Goal: Information Seeking & Learning: Learn about a topic

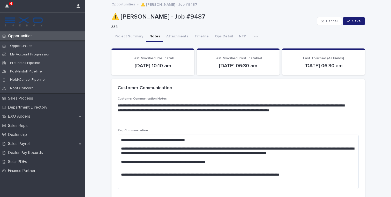
click at [25, 34] on p "Opportunities" at bounding box center [21, 36] width 31 height 5
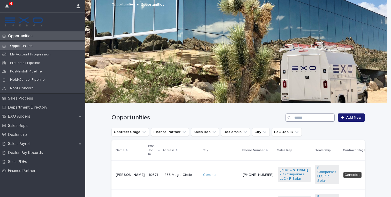
click at [317, 119] on input "Search" at bounding box center [309, 118] width 49 height 8
type input "*******"
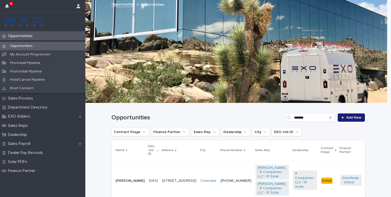
click at [134, 186] on td "[PERSON_NAME]" at bounding box center [128, 181] width 35 height 41
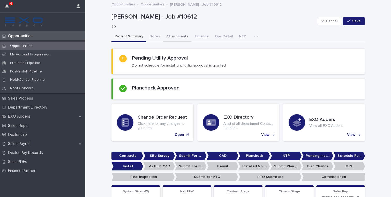
click at [148, 32] on button "Notes" at bounding box center [154, 37] width 17 height 11
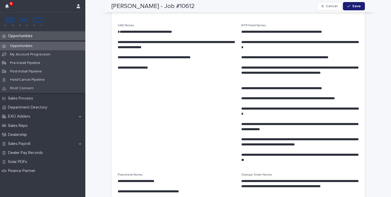
scroll to position [166, 0]
click at [212, 108] on span "**********" at bounding box center [176, 95] width 117 height 143
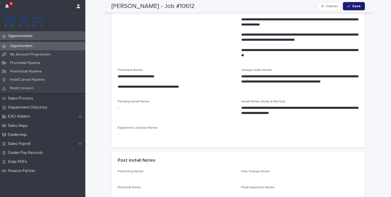
scroll to position [0, 0]
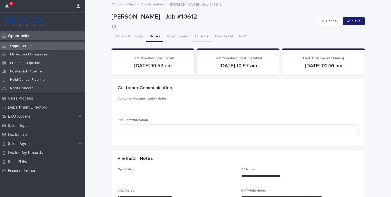
click at [132, 37] on button "Project Summary" at bounding box center [128, 37] width 35 height 11
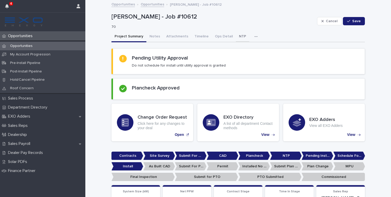
click at [239, 38] on button "NTP" at bounding box center [242, 37] width 13 height 11
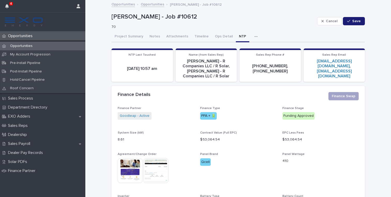
click at [251, 38] on button "button" at bounding box center [256, 37] width 11 height 10
click at [236, 47] on button "Activity" at bounding box center [238, 50] width 34 height 8
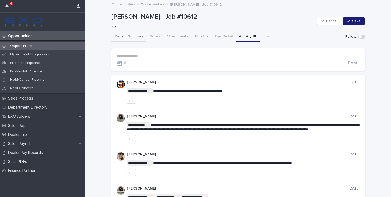
click at [127, 37] on button "Project Summary" at bounding box center [128, 37] width 35 height 11
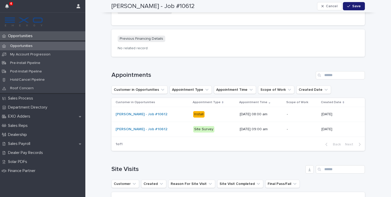
scroll to position [676, 0]
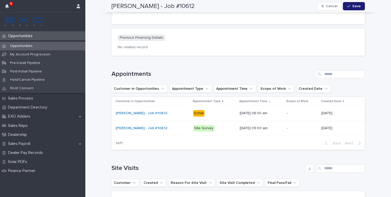
click at [249, 111] on div "[DATE] 08:00 am" at bounding box center [261, 113] width 43 height 9
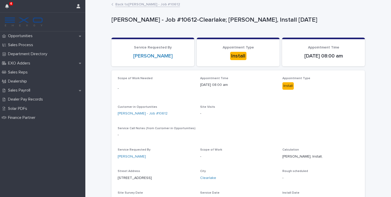
scroll to position [67, 0]
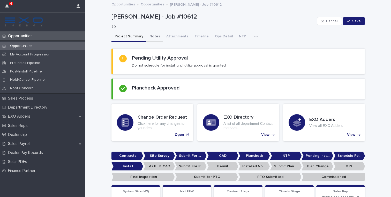
click at [146, 42] on button "Notes" at bounding box center [154, 37] width 17 height 11
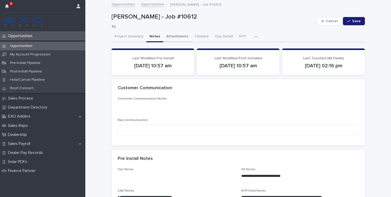
click at [175, 34] on button "Attachments" at bounding box center [177, 37] width 28 height 11
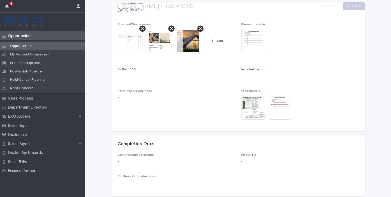
scroll to position [329, 0]
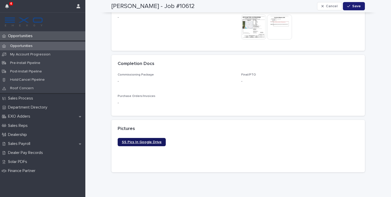
click at [133, 141] on span "SS Pics In Google Drive" at bounding box center [142, 143] width 40 height 4
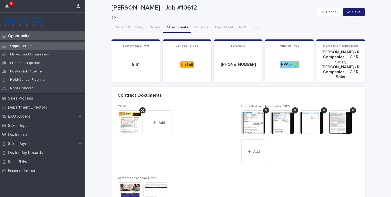
scroll to position [12, 0]
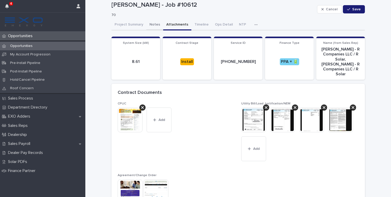
click at [148, 26] on button "Notes" at bounding box center [154, 25] width 17 height 11
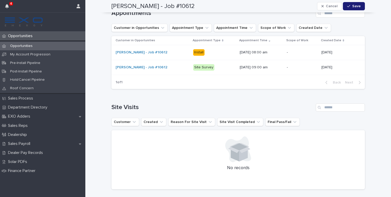
scroll to position [623, 0]
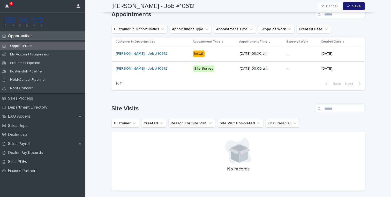
click at [158, 56] on link "[PERSON_NAME] - Job #10612" at bounding box center [142, 54] width 52 height 4
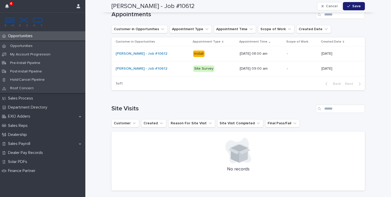
click at [197, 59] on div "Install" at bounding box center [214, 54] width 42 height 11
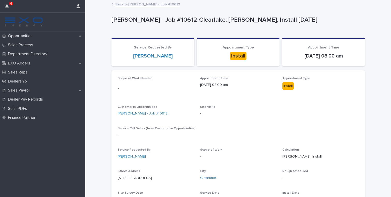
click at [148, 6] on link "Back to [PERSON_NAME] - Job #10612" at bounding box center [147, 4] width 65 height 6
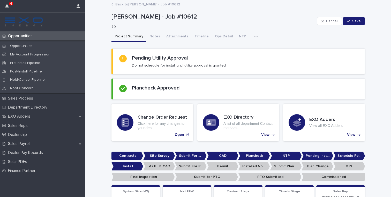
click at [177, 31] on div "[PERSON_NAME] - Job #10612 70 Cancel Save" at bounding box center [237, 21] width 253 height 21
click at [175, 33] on button "Attachments" at bounding box center [177, 37] width 28 height 11
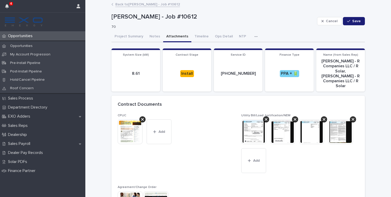
click at [254, 36] on icon "button" at bounding box center [255, 37] width 3 height 4
click at [245, 47] on button "Activity" at bounding box center [238, 50] width 34 height 8
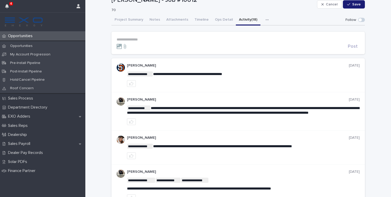
scroll to position [13, 0]
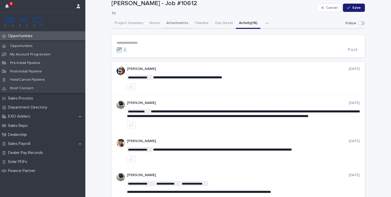
click at [176, 23] on button "Attachments" at bounding box center [177, 23] width 28 height 11
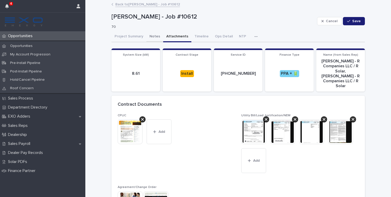
click at [150, 34] on button "Notes" at bounding box center [154, 37] width 17 height 11
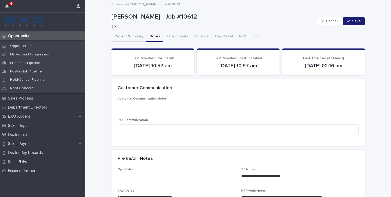
click at [130, 37] on button "Project Summary" at bounding box center [128, 37] width 35 height 11
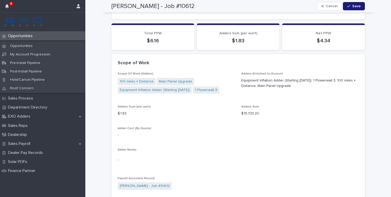
scroll to position [503, 0]
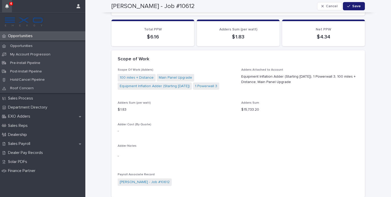
click at [10, 6] on button "button" at bounding box center [7, 6] width 10 height 12
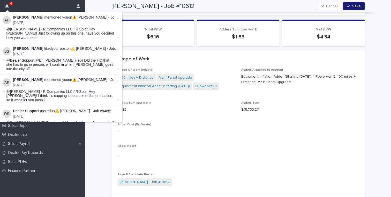
click at [10, 6] on button "button" at bounding box center [7, 6] width 10 height 12
click at [93, 15] on li "[PERSON_NAME] mentioned you on ⚠️ [PERSON_NAME] - Job #9487 : [DATE] @[PERSON_N…" at bounding box center [60, 27] width 123 height 31
click at [91, 16] on link "⚠️ [PERSON_NAME] - Job #9487" at bounding box center [99, 17] width 55 height 4
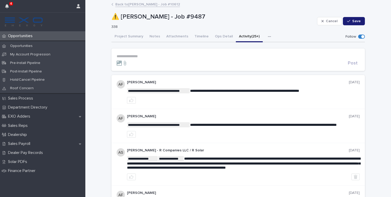
click at [165, 62] on div at bounding box center [231, 63] width 229 height 5
click at [144, 58] on p "**********" at bounding box center [238, 56] width 243 height 4
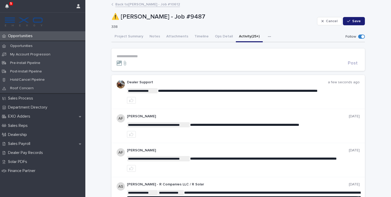
click at [122, 6] on link "Back to [PERSON_NAME] - Job #10612" at bounding box center [147, 4] width 65 height 6
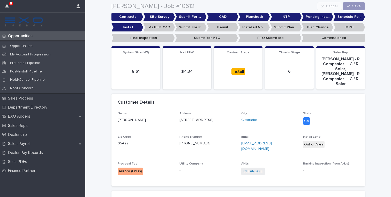
scroll to position [200, 0]
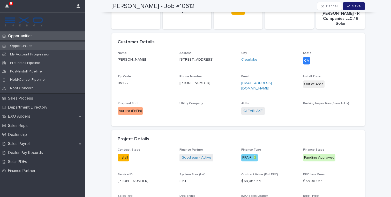
click at [31, 48] on p "Opportunities" at bounding box center [21, 46] width 31 height 4
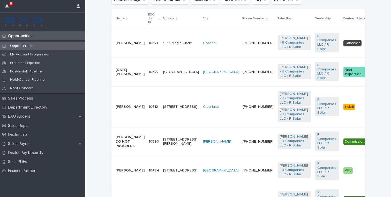
scroll to position [132, 0]
